Goal: Check status: Check status

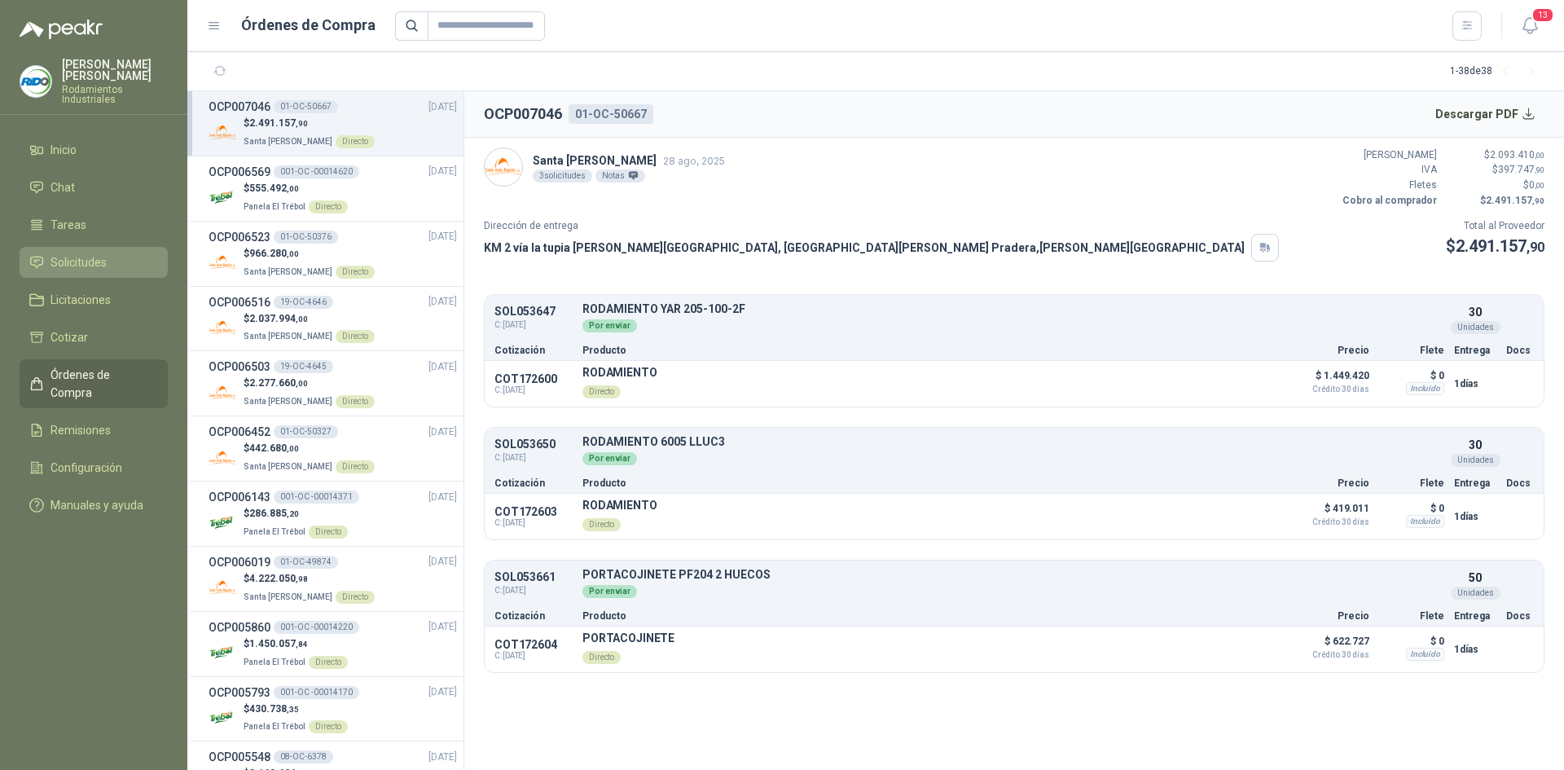
click at [103, 253] on span "Solicitudes" at bounding box center [78, 262] width 56 height 18
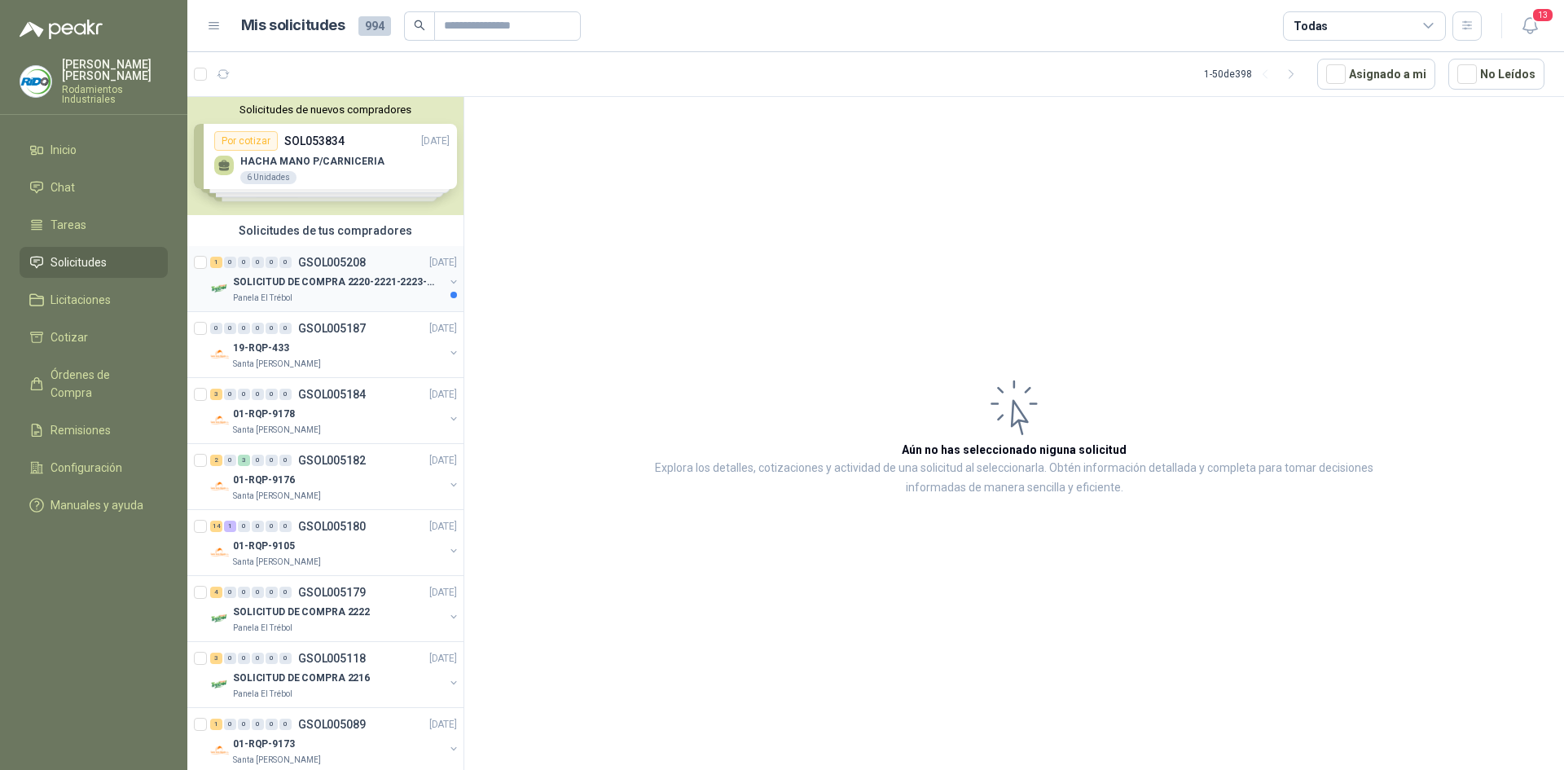
click at [394, 265] on div "1 0 0 0 0 0 GSOL005208 [DATE]" at bounding box center [335, 262] width 250 height 20
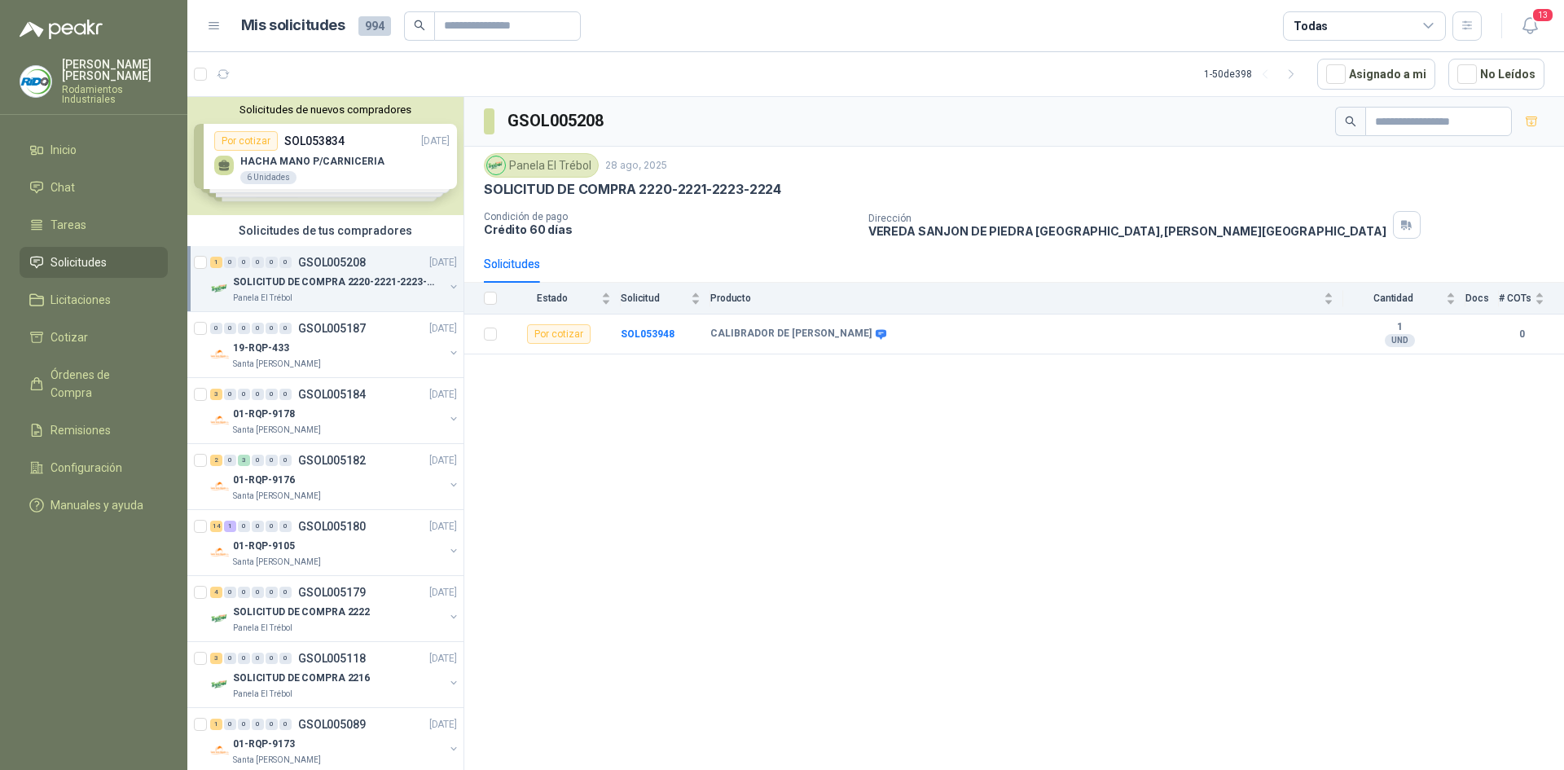
click at [848, 422] on div "GSOL005208 Panela El Trébol 28 ago, 2025 SOLICITUD DE COMPRA 2220-2221-2223-222…" at bounding box center [1013, 436] width 1099 height 678
click at [664, 336] on b "SOL053948" at bounding box center [648, 333] width 54 height 11
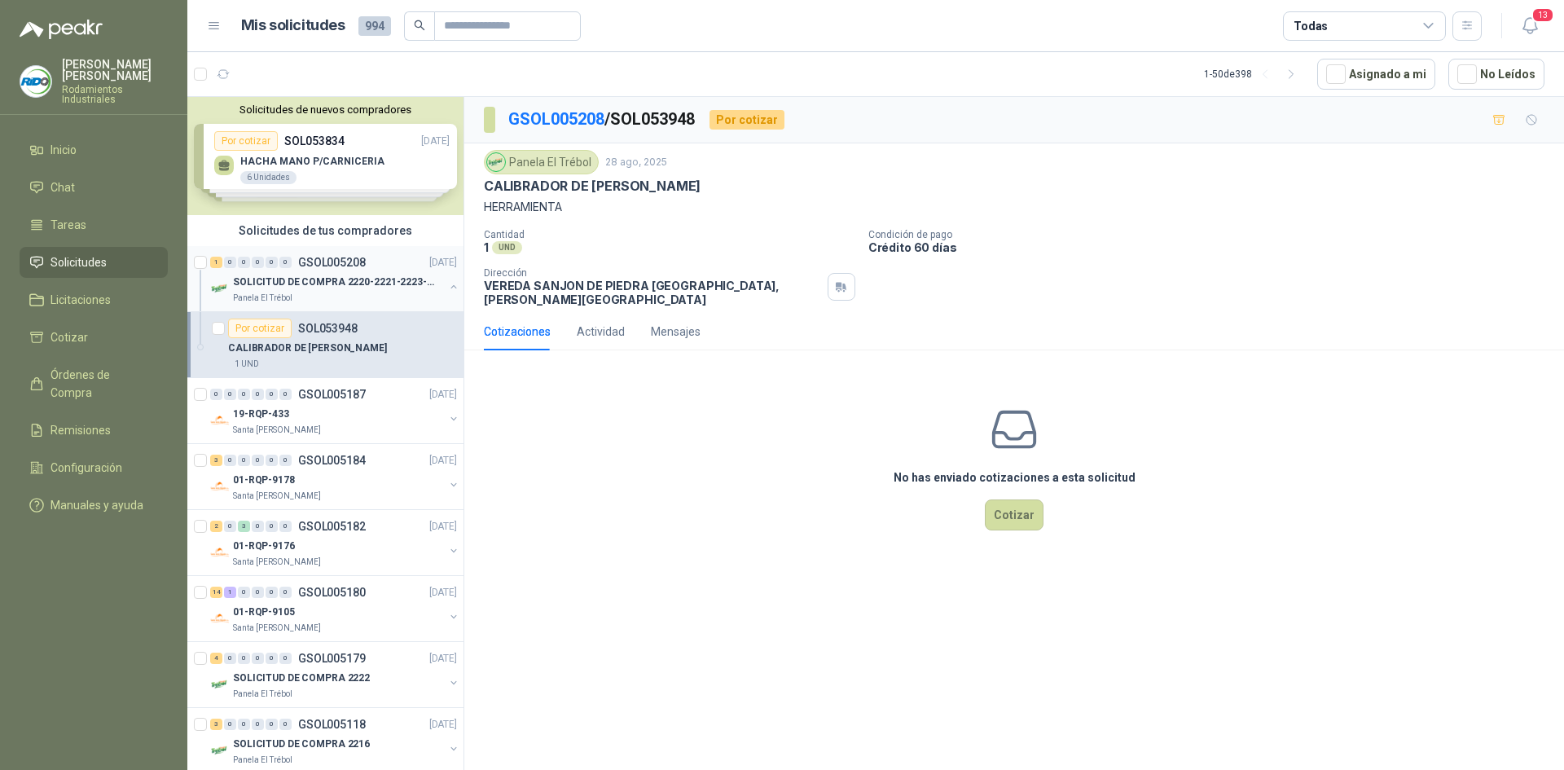
click at [447, 287] on button "button" at bounding box center [453, 286] width 13 height 13
